Goal: Check status: Check status

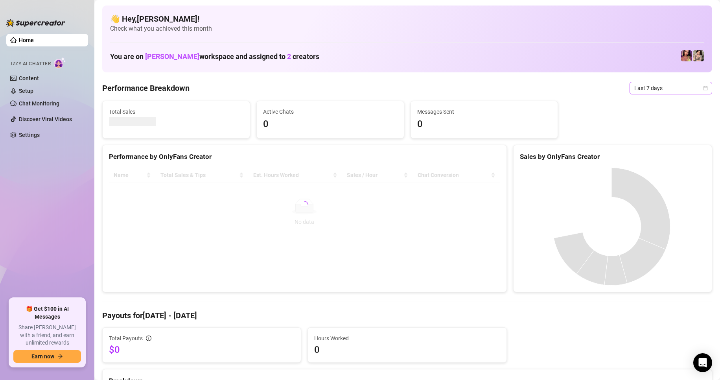
click at [686, 87] on span "Last 7 days" at bounding box center [670, 88] width 73 height 12
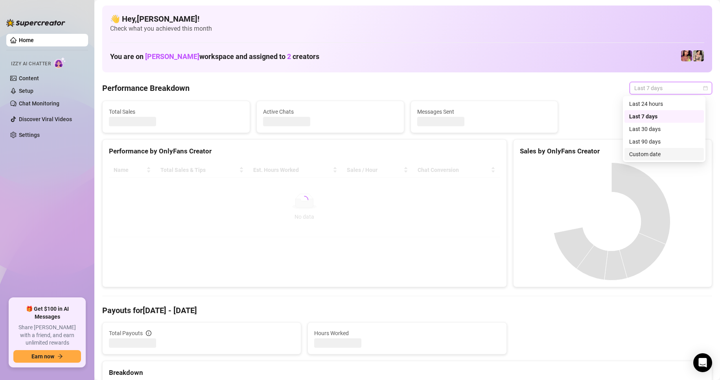
click at [634, 152] on div "Custom date" at bounding box center [664, 154] width 70 height 9
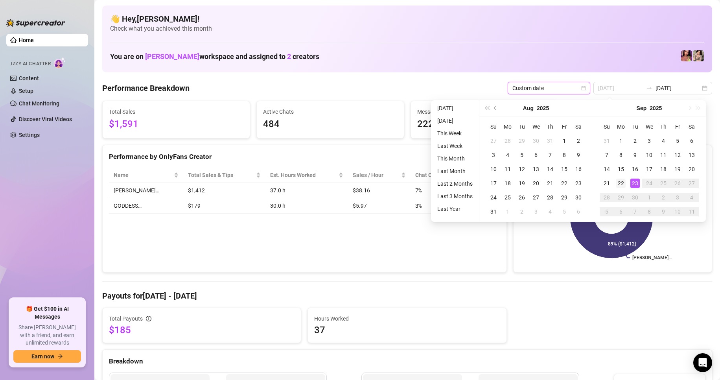
type input "[DATE]"
click at [622, 184] on div "22" at bounding box center [620, 182] width 9 height 9
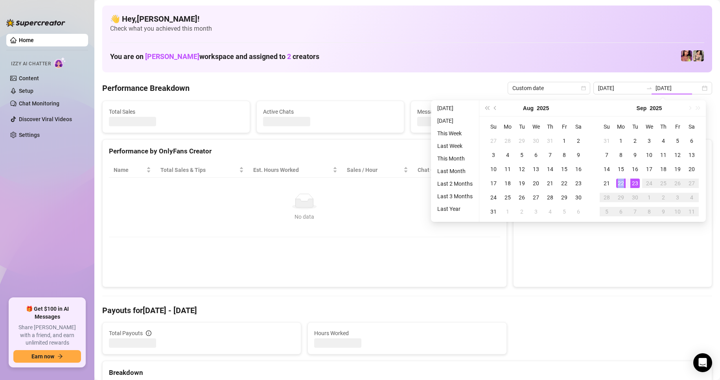
type input "[DATE]"
